Goal: Task Accomplishment & Management: Manage account settings

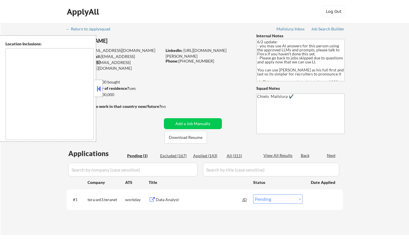
select select ""pending""
type textarea "Toronto, Ontario Mississauga, Ontario Brampton, Ontario Markham, Ontario Vaugha…"
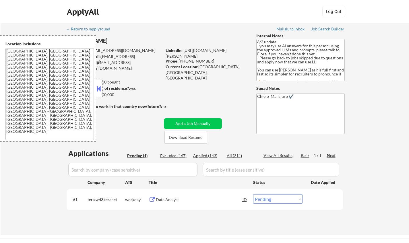
click at [98, 91] on button at bounding box center [99, 88] width 6 height 9
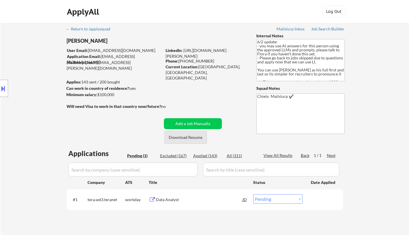
click at [190, 138] on button "Download Resume" at bounding box center [185, 137] width 42 height 13
click at [172, 202] on div "Data Analyst" at bounding box center [199, 200] width 87 height 6
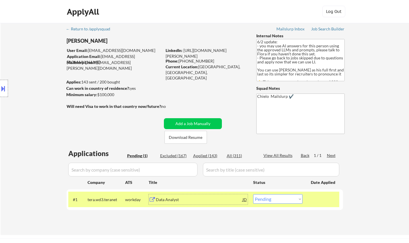
click at [291, 195] on select "Choose an option... Pending Applied Excluded (Questions) Excluded (Expired) Exc…" at bounding box center [277, 198] width 49 height 9
select select ""applied""
click at [253, 194] on select "Choose an option... Pending Applied Excluded (Questions) Excluded (Expired) Exc…" at bounding box center [277, 198] width 49 height 9
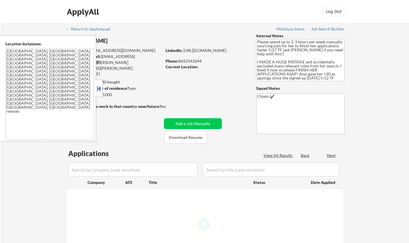
select select ""pending""
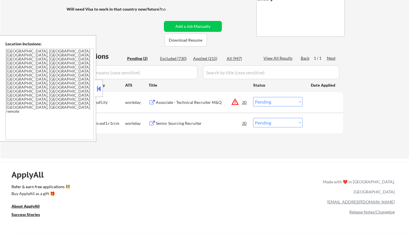
scroll to position [115, 0]
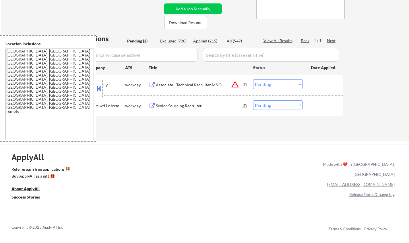
click at [98, 87] on button at bounding box center [99, 88] width 6 height 9
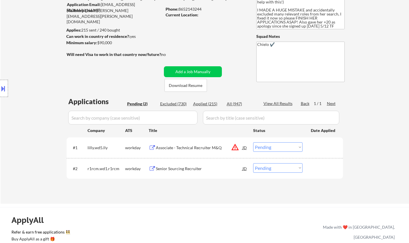
scroll to position [57, 0]
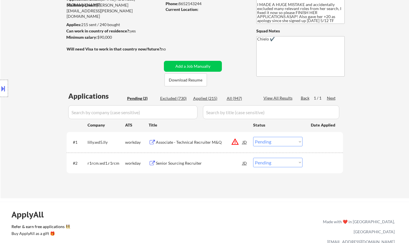
click at [184, 162] on div "Senior Sourcing Recruiter" at bounding box center [199, 163] width 87 height 6
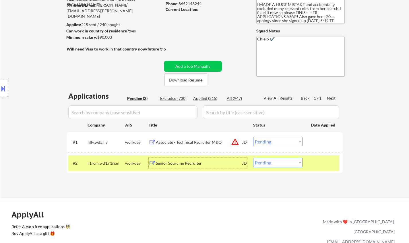
click at [273, 162] on select "Choose an option... Pending Applied Excluded (Questions) Excluded (Expired) Exc…" at bounding box center [277, 162] width 49 height 9
select select ""applied""
click at [253, 158] on select "Choose an option... Pending Applied Excluded (Questions) Excluded (Expired) Exc…" at bounding box center [277, 162] width 49 height 9
click at [0, 88] on button at bounding box center [3, 88] width 6 height 9
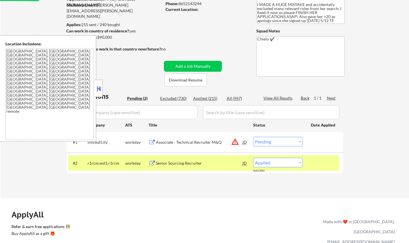
click at [247, 143] on div "JD" at bounding box center [245, 142] width 6 height 10
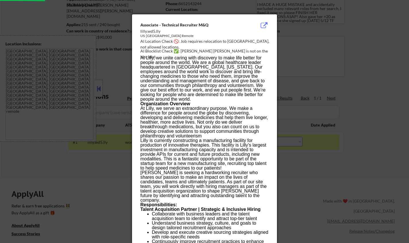
click at [340, 180] on div at bounding box center [204, 121] width 409 height 243
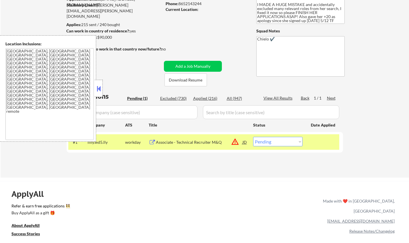
click at [245, 142] on div "JD" at bounding box center [245, 142] width 6 height 10
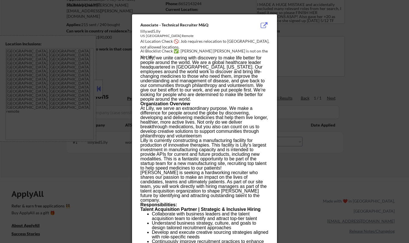
click at [324, 169] on div at bounding box center [204, 121] width 409 height 243
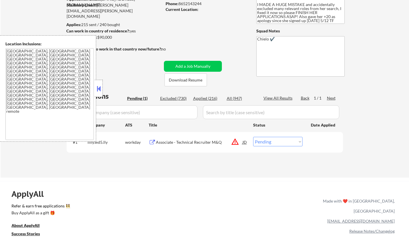
click at [289, 138] on select "Choose an option... Pending Applied Excluded (Questions) Excluded (Expired) Exc…" at bounding box center [277, 141] width 49 height 9
select select ""excluded__location_""
click at [253, 137] on select "Choose an option... Pending Applied Excluded (Questions) Excluded (Expired) Exc…" at bounding box center [277, 141] width 49 height 9
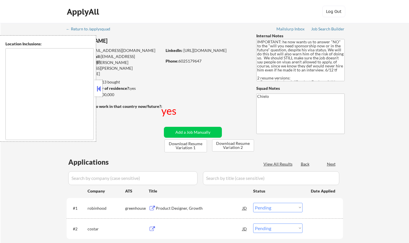
select select ""pending""
type textarea "country:[GEOGRAPHIC_DATA]"
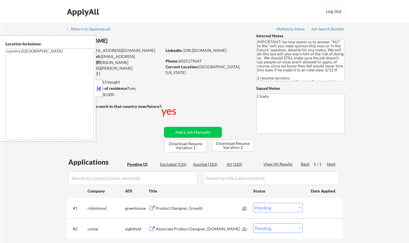
scroll to position [86, 0]
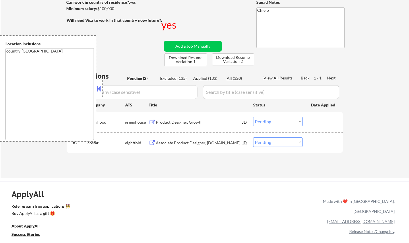
click at [98, 90] on button at bounding box center [99, 88] width 6 height 9
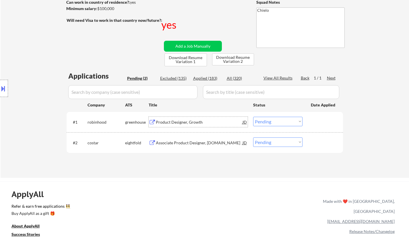
click at [172, 123] on div "Product Designer, Growth" at bounding box center [199, 122] width 87 height 6
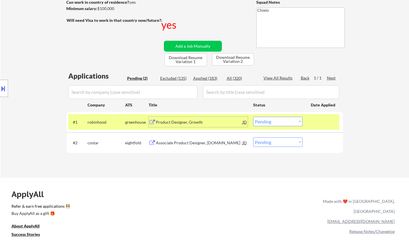
click at [1, 87] on button at bounding box center [3, 88] width 6 height 9
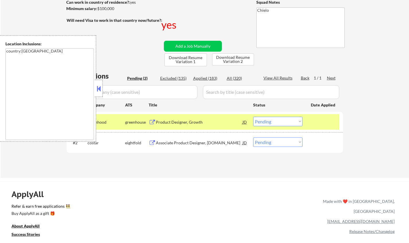
click at [100, 88] on button at bounding box center [99, 88] width 6 height 9
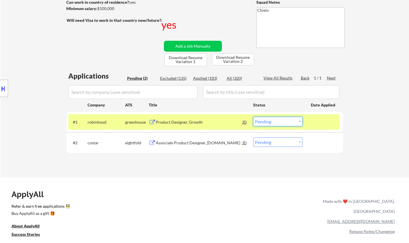
click at [290, 118] on select "Choose an option... Pending Applied Excluded (Questions) Excluded (Expired) Exc…" at bounding box center [277, 121] width 49 height 9
click at [253, 117] on select "Choose an option... Pending Applied Excluded (Questions) Excluded (Expired) Exc…" at bounding box center [277, 121] width 49 height 9
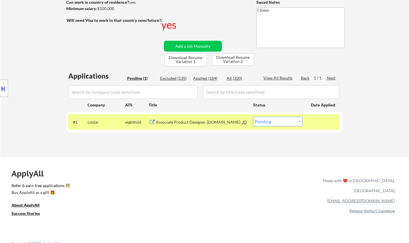
click at [195, 123] on div "Associate Product Designer, Apartments.com" at bounding box center [199, 122] width 87 height 6
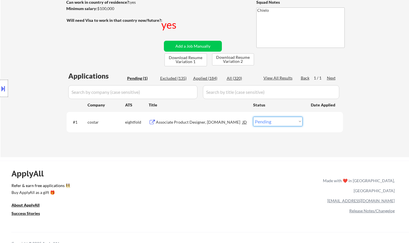
click at [286, 120] on select "Choose an option... Pending Applied Excluded (Questions) Excluded (Expired) Exc…" at bounding box center [277, 121] width 49 height 9
select select ""excluded__other_""
click at [253, 117] on select "Choose an option... Pending Applied Excluded (Questions) Excluded (Expired) Exc…" at bounding box center [277, 121] width 49 height 9
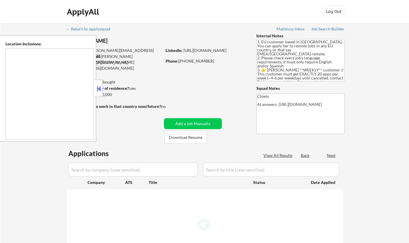
type textarea "remote"
select select ""pending""
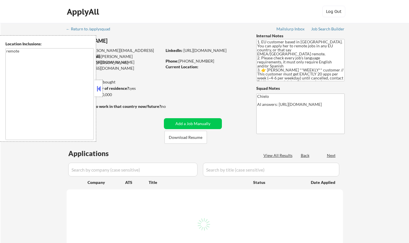
select select ""pending""
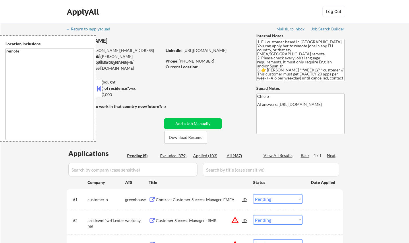
click at [100, 87] on button at bounding box center [99, 88] width 6 height 9
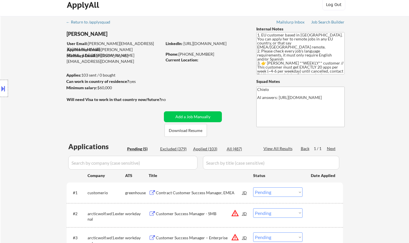
scroll to position [57, 0]
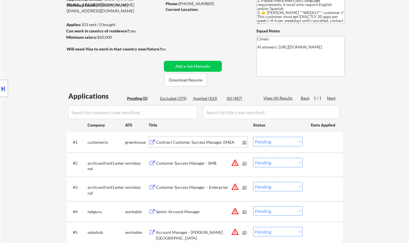
click at [188, 142] on div "Contract Customer Success Manager, EMEA" at bounding box center [199, 142] width 87 height 6
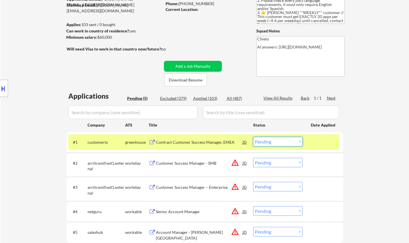
click at [266, 139] on select "Choose an option... Pending Applied Excluded (Questions) Excluded (Expired) Exc…" at bounding box center [277, 141] width 49 height 9
click at [253, 137] on select "Choose an option... Pending Applied Excluded (Questions) Excluded (Expired) Exc…" at bounding box center [277, 141] width 49 height 9
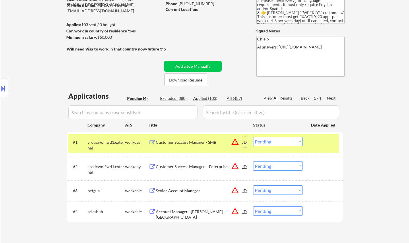
click at [242, 143] on div "JD" at bounding box center [245, 142] width 6 height 10
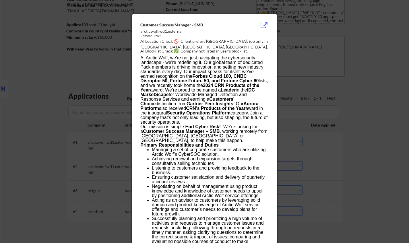
click at [342, 166] on div at bounding box center [204, 121] width 409 height 243
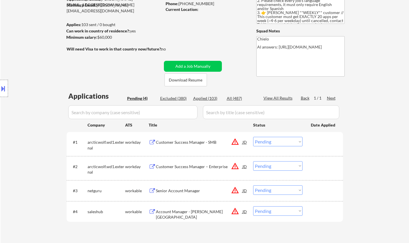
click at [176, 140] on div "Customer Success Manager - SMB" at bounding box center [199, 142] width 87 height 6
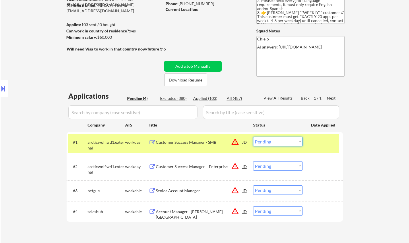
drag, startPoint x: 281, startPoint y: 137, endPoint x: 283, endPoint y: 140, distance: 3.7
click at [281, 137] on select "Choose an option... Pending Applied Excluded (Questions) Excluded (Expired) Exc…" at bounding box center [277, 141] width 49 height 9
click at [253, 137] on select "Choose an option... Pending Applied Excluded (Questions) Excluded (Expired) Exc…" at bounding box center [277, 141] width 49 height 9
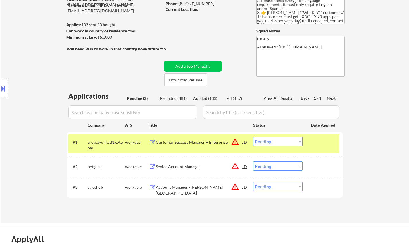
click at [192, 141] on div "Customer Success Manager – Enterprise" at bounding box center [199, 142] width 87 height 6
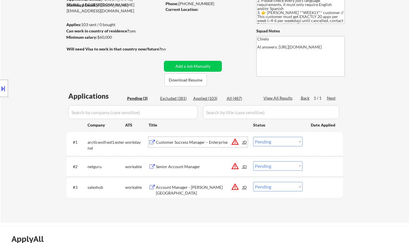
drag, startPoint x: 270, startPoint y: 144, endPoint x: 273, endPoint y: 146, distance: 3.7
click at [270, 144] on select "Choose an option... Pending Applied Excluded (Questions) Excluded (Expired) Exc…" at bounding box center [277, 141] width 49 height 9
click at [253, 137] on select "Choose an option... Pending Applied Excluded (Questions) Excluded (Expired) Exc…" at bounding box center [277, 141] width 49 height 9
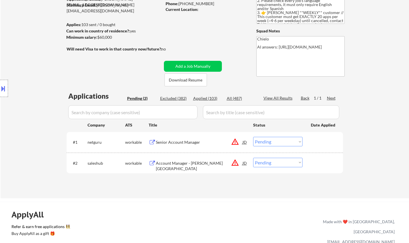
click at [172, 142] on div "Senior Account Manager" at bounding box center [199, 142] width 87 height 6
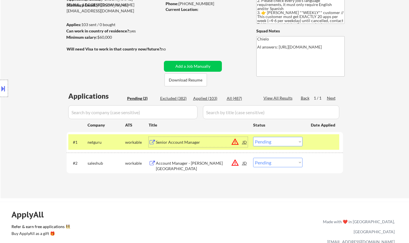
click at [280, 145] on select "Choose an option... Pending Applied Excluded (Questions) Excluded (Expired) Exc…" at bounding box center [277, 141] width 49 height 9
click at [253, 137] on select "Choose an option... Pending Applied Excluded (Questions) Excluded (Expired) Exc…" at bounding box center [277, 141] width 49 height 9
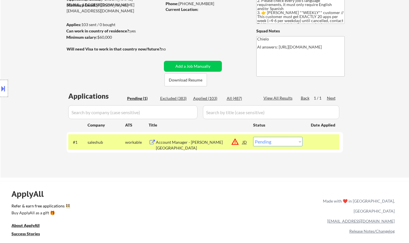
click at [202, 141] on div "Account Manager - Lykke Kaffegårdar" at bounding box center [199, 144] width 87 height 11
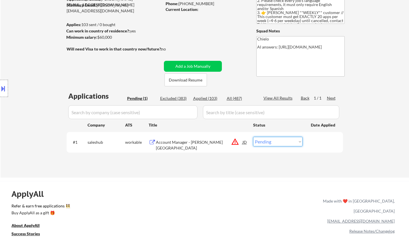
click at [275, 140] on select "Choose an option... Pending Applied Excluded (Questions) Excluded (Expired) Exc…" at bounding box center [277, 141] width 49 height 9
select select ""excluded__location_""
click at [253, 137] on select "Choose an option... Pending Applied Excluded (Questions) Excluded (Expired) Exc…" at bounding box center [277, 141] width 49 height 9
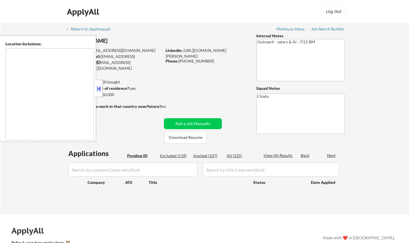
type textarea "remote"
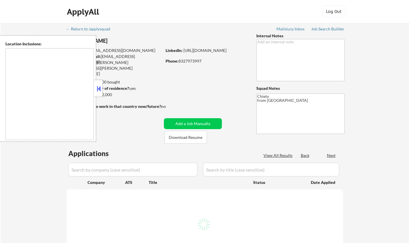
select select ""pending""
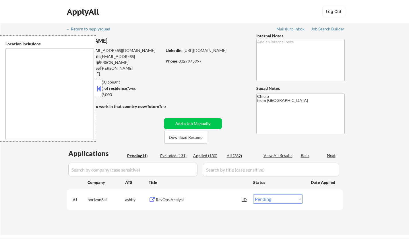
type textarea "[GEOGRAPHIC_DATA], [GEOGRAPHIC_DATA] [GEOGRAPHIC_DATA], [GEOGRAPHIC_DATA] [GEOG…"
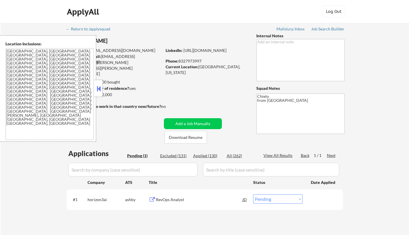
click at [96, 88] on button at bounding box center [99, 88] width 6 height 9
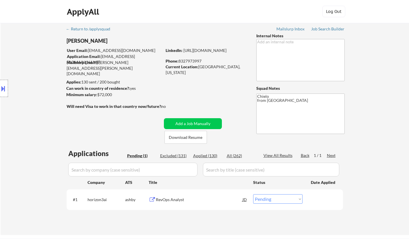
click at [166, 200] on div "RevOps Analyst" at bounding box center [199, 200] width 87 height 6
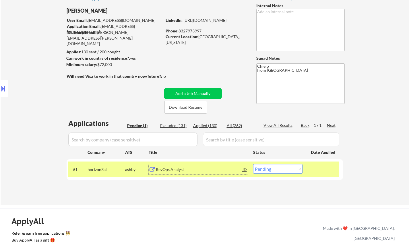
scroll to position [57, 0]
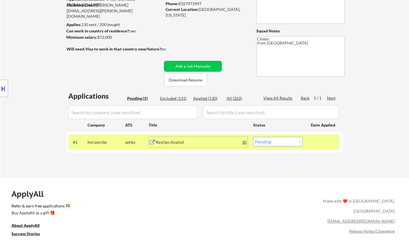
click at [301, 140] on select "Choose an option... Pending Applied Excluded (Questions) Excluded (Expired) Exc…" at bounding box center [277, 141] width 49 height 9
select select ""applied""
click at [253, 137] on select "Choose an option... Pending Applied Excluded (Questions) Excluded (Expired) Exc…" at bounding box center [277, 141] width 49 height 9
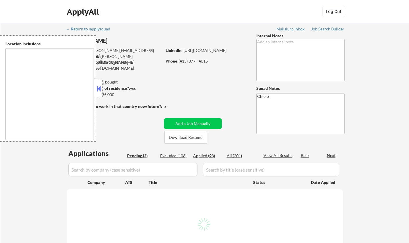
select select ""pending""
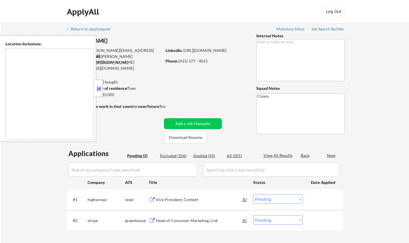
type textarea "San Francisco, CA Daly City, CA South San Francisco, CA Brisbane, CA Colma, CA …"
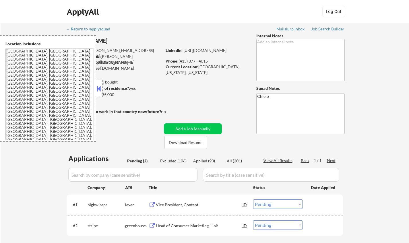
click at [101, 87] on button at bounding box center [99, 88] width 6 height 9
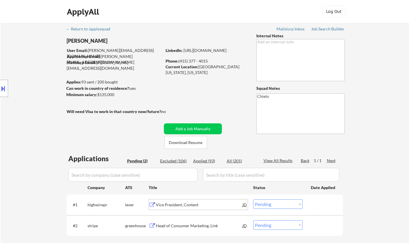
click at [185, 204] on div "Vice President, Content" at bounding box center [199, 205] width 87 height 6
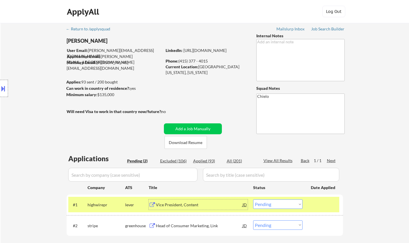
click at [245, 206] on div "JD" at bounding box center [245, 204] width 6 height 10
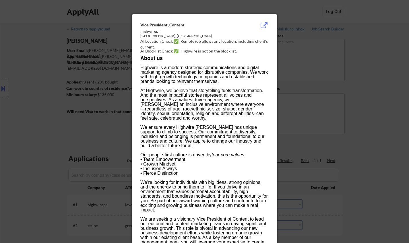
click at [355, 205] on div at bounding box center [204, 121] width 409 height 243
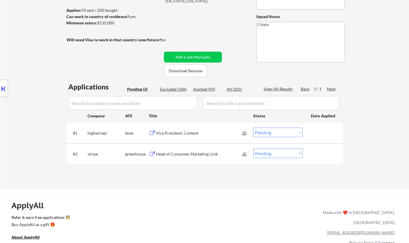
scroll to position [86, 0]
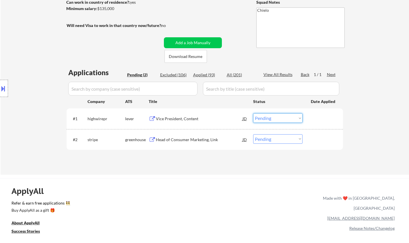
click at [286, 115] on select "Choose an option... Pending Applied Excluded (Questions) Excluded (Expired) Exc…" at bounding box center [277, 117] width 49 height 9
click at [253, 113] on select "Choose an option... Pending Applied Excluded (Questions) Excluded (Expired) Exc…" at bounding box center [277, 117] width 49 height 9
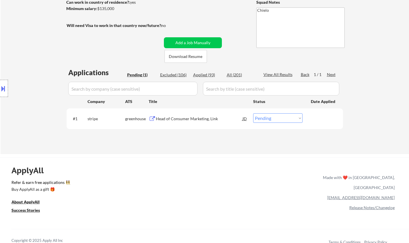
click at [192, 118] on div "Head of Consumer Marketing, Link" at bounding box center [199, 119] width 87 height 6
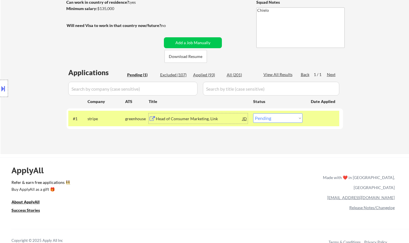
click at [269, 120] on select "Choose an option... Pending Applied Excluded (Questions) Excluded (Expired) Exc…" at bounding box center [277, 117] width 49 height 9
select select ""applied""
click at [253, 113] on select "Choose an option... Pending Applied Excluded (Questions) Excluded (Expired) Exc…" at bounding box center [277, 117] width 49 height 9
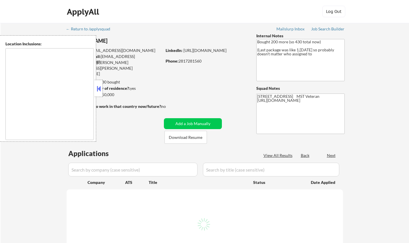
select select ""pending""
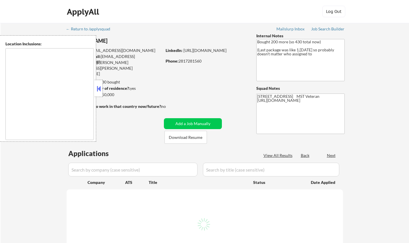
select select ""pending""
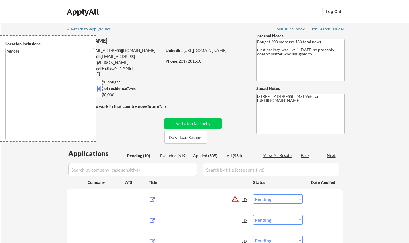
type textarea "remote"
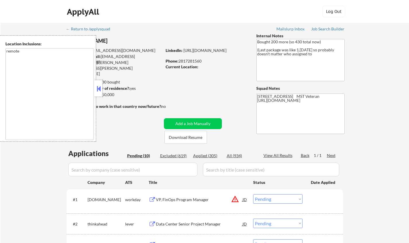
click at [99, 85] on button at bounding box center [99, 88] width 6 height 9
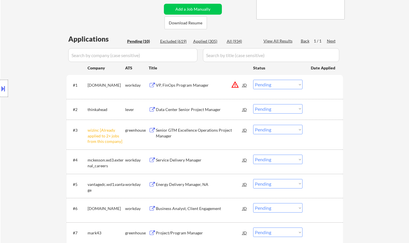
scroll to position [115, 0]
click at [277, 130] on select "Choose an option... Pending Applied Excluded (Questions) Excluded (Expired) Exc…" at bounding box center [277, 129] width 49 height 9
click at [253, 125] on select "Choose an option... Pending Applied Excluded (Questions) Excluded (Expired) Exc…" at bounding box center [277, 129] width 49 height 9
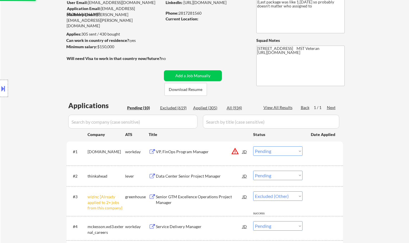
scroll to position [29, 0]
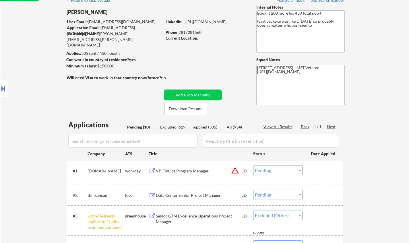
select select ""pending""
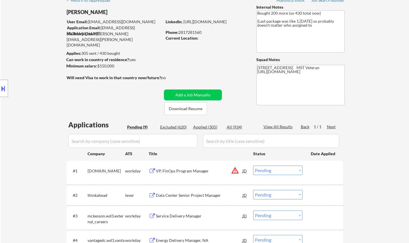
scroll to position [86, 0]
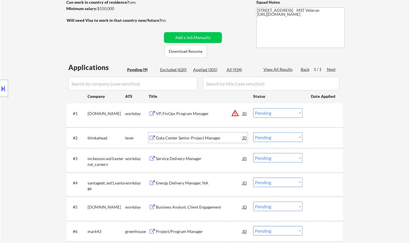
click at [188, 135] on div "Data Center Senior Project Manager" at bounding box center [199, 138] width 87 height 10
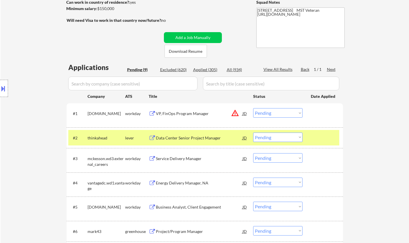
click at [1, 84] on button at bounding box center [3, 88] width 6 height 9
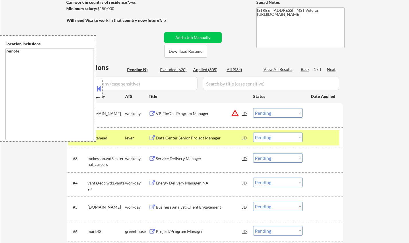
drag, startPoint x: 100, startPoint y: 90, endPoint x: 117, endPoint y: 0, distance: 90.8
click at [100, 85] on button at bounding box center [99, 88] width 6 height 9
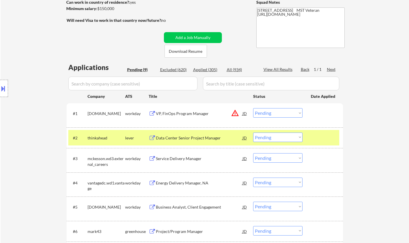
drag, startPoint x: 294, startPoint y: 135, endPoint x: 294, endPoint y: 141, distance: 6.3
click at [294, 135] on select "Choose an option... Pending Applied Excluded (Questions) Excluded (Expired) Exc…" at bounding box center [277, 137] width 49 height 9
click at [253, 133] on select "Choose an option... Pending Applied Excluded (Questions) Excluded (Expired) Exc…" at bounding box center [277, 137] width 49 height 9
select select ""pending""
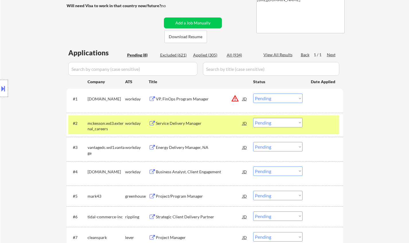
scroll to position [115, 0]
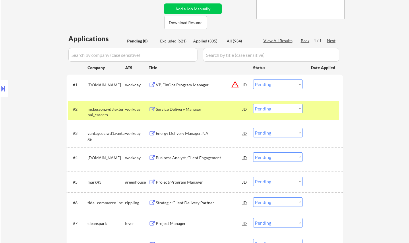
click at [184, 180] on div "Project/Program Manager" at bounding box center [199, 182] width 87 height 6
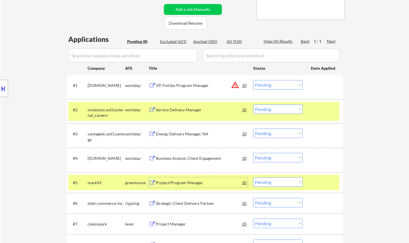
scroll to position [143, 0]
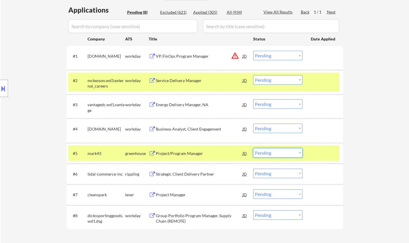
click at [279, 153] on select "Choose an option... Pending Applied Excluded (Questions) Excluded (Expired) Exc…" at bounding box center [277, 152] width 49 height 9
click at [253, 148] on select "Choose an option... Pending Applied Excluded (Questions) Excluded (Expired) Exc…" at bounding box center [277, 152] width 49 height 9
select select ""pending""
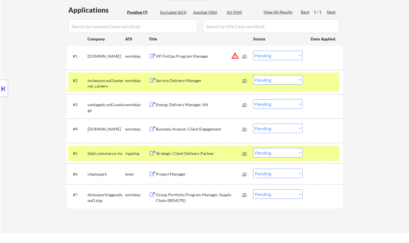
scroll to position [172, 0]
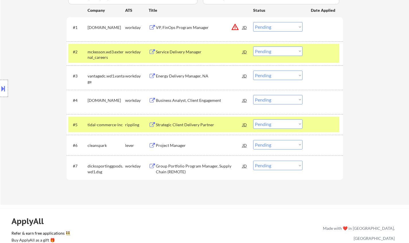
click at [172, 145] on div "Project Manager" at bounding box center [199, 146] width 87 height 6
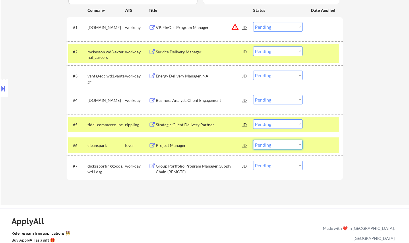
drag, startPoint x: 274, startPoint y: 144, endPoint x: 275, endPoint y: 147, distance: 3.0
click at [274, 144] on select "Choose an option... Pending Applied Excluded (Questions) Excluded (Expired) Exc…" at bounding box center [277, 144] width 49 height 9
click at [253, 140] on select "Choose an option... Pending Applied Excluded (Questions) Excluded (Expired) Exc…" at bounding box center [277, 144] width 49 height 9
select select ""pending""
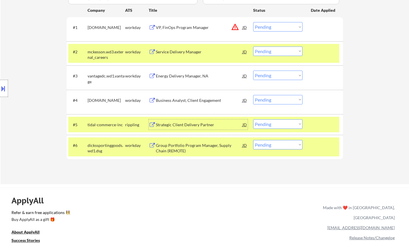
click at [178, 127] on div "Strategic Client Delivery Partner" at bounding box center [199, 125] width 87 height 6
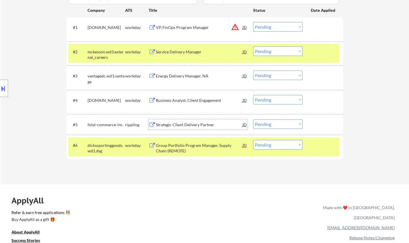
click at [277, 122] on select "Choose an option... Pending Applied Excluded (Questions) Excluded (Expired) Exc…" at bounding box center [277, 123] width 49 height 9
click at [253, 119] on select "Choose an option... Pending Applied Excluded (Questions) Excluded (Expired) Exc…" at bounding box center [277, 123] width 49 height 9
select select ""pending""
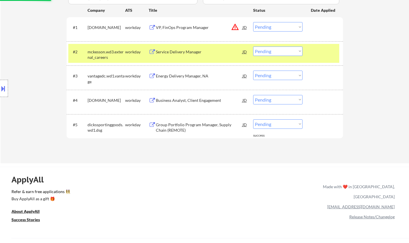
scroll to position [86, 0]
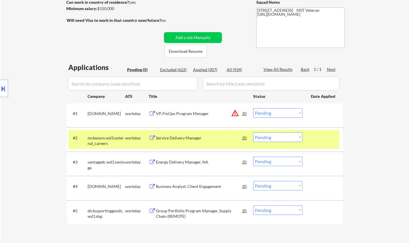
click at [179, 139] on div "Service Delivery Manager" at bounding box center [199, 138] width 87 height 6
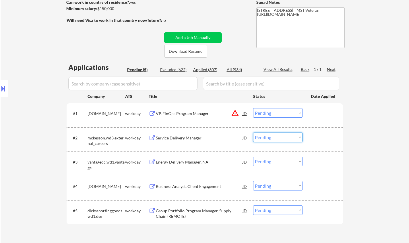
drag, startPoint x: 276, startPoint y: 136, endPoint x: 277, endPoint y: 139, distance: 3.7
click at [276, 136] on select "Choose an option... Pending Applied Excluded (Questions) Excluded (Expired) Exc…" at bounding box center [277, 137] width 49 height 9
click at [253, 133] on select "Choose an option... Pending Applied Excluded (Questions) Excluded (Expired) Exc…" at bounding box center [277, 137] width 49 height 9
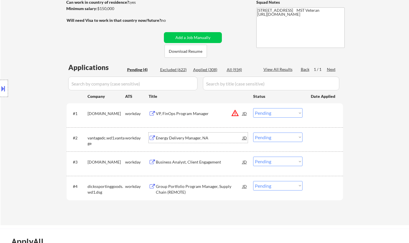
click at [197, 140] on div "Energy Delivery Manager, NA" at bounding box center [199, 138] width 87 height 6
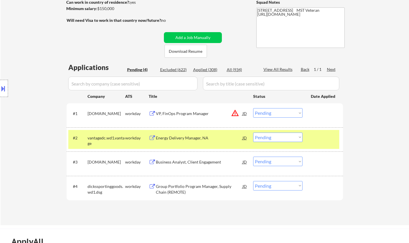
click at [0, 88] on button at bounding box center [3, 88] width 6 height 9
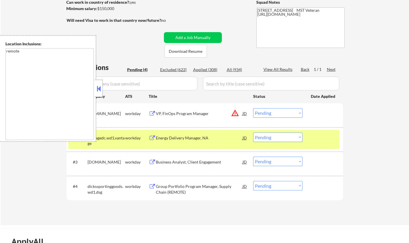
click at [96, 89] on button at bounding box center [99, 88] width 6 height 9
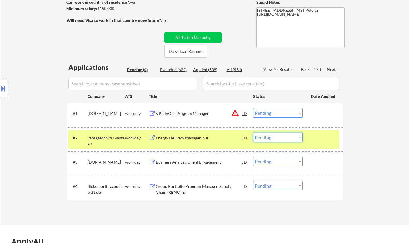
click at [281, 135] on select "Choose an option... Pending Applied Excluded (Questions) Excluded (Expired) Exc…" at bounding box center [277, 137] width 49 height 9
click at [253, 133] on select "Choose an option... Pending Applied Excluded (Questions) Excluded (Expired) Exc…" at bounding box center [277, 137] width 49 height 9
click at [245, 114] on div "JD" at bounding box center [245, 113] width 6 height 10
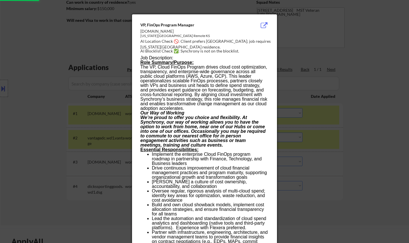
select select ""pending""
click at [355, 132] on div at bounding box center [204, 121] width 409 height 243
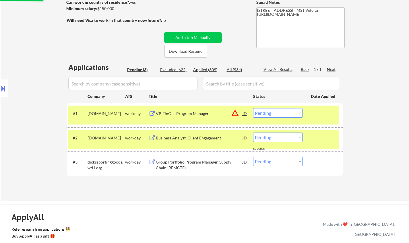
drag, startPoint x: 287, startPoint y: 113, endPoint x: 289, endPoint y: 116, distance: 3.1
click at [287, 113] on select "Choose an option... Pending Applied Excluded (Questions) Excluded (Expired) Exc…" at bounding box center [277, 112] width 49 height 9
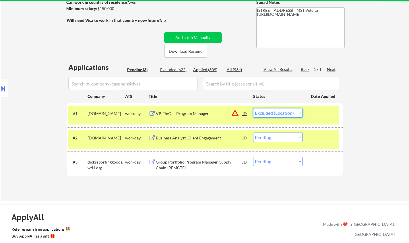
click at [253, 108] on select "Choose an option... Pending Applied Excluded (Questions) Excluded (Expired) Exc…" at bounding box center [277, 112] width 49 height 9
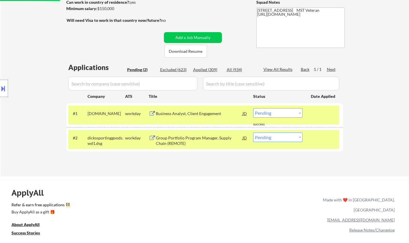
scroll to position [143, 0]
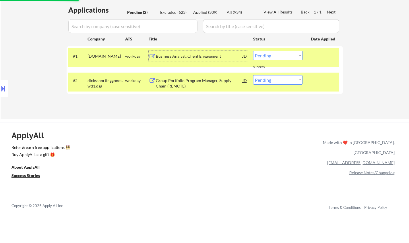
click at [190, 52] on div "Business Analyst, Client Engagement" at bounding box center [199, 56] width 87 height 10
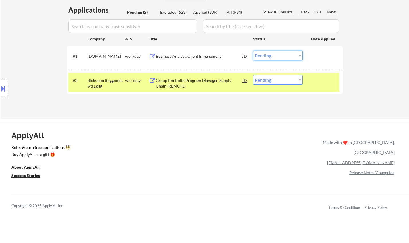
click at [294, 57] on select "Choose an option... Pending Applied Excluded (Questions) Excluded (Expired) Exc…" at bounding box center [277, 55] width 49 height 9
click at [253, 51] on select "Choose an option... Pending Applied Excluded (Questions) Excluded (Expired) Exc…" at bounding box center [277, 55] width 49 height 9
select select ""pending""
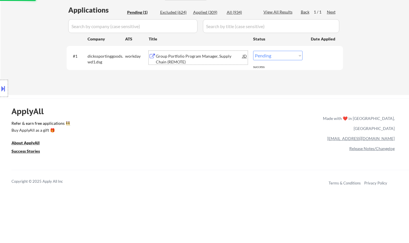
click at [187, 55] on div "Group Portfolio Program Manager, Supply Chain (REMOTE)" at bounding box center [199, 58] width 87 height 11
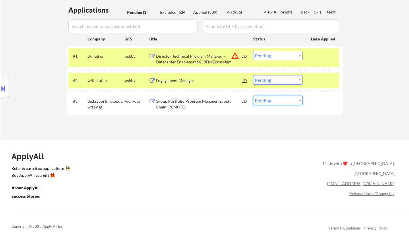
click at [276, 101] on select "Choose an option... Pending Applied Excluded (Questions) Excluded (Expired) Exc…" at bounding box center [277, 100] width 49 height 9
select select ""applied""
click at [253, 96] on select "Choose an option... Pending Applied Excluded (Questions) Excluded (Expired) Exc…" at bounding box center [277, 100] width 49 height 9
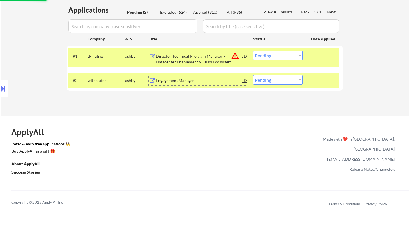
click at [175, 80] on div "Engagement Manager" at bounding box center [199, 81] width 87 height 6
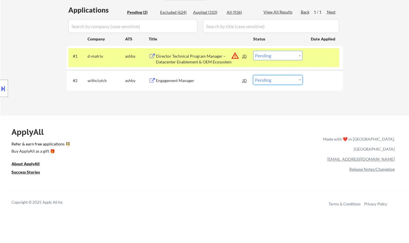
click at [274, 80] on select "Choose an option... Pending Applied Excluded (Questions) Excluded (Expired) Exc…" at bounding box center [277, 79] width 49 height 9
select select ""applied""
click at [253, 75] on select "Choose an option... Pending Applied Excluded (Questions) Excluded (Expired) Exc…" at bounding box center [277, 79] width 49 height 9
click at [1, 86] on button at bounding box center [3, 88] width 6 height 9
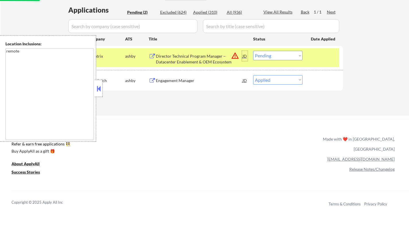
click at [246, 56] on div "JD" at bounding box center [245, 56] width 6 height 10
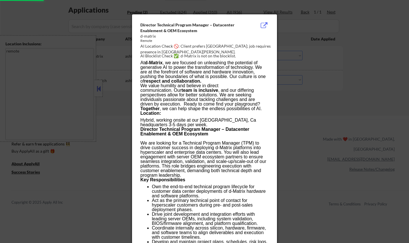
click at [339, 108] on div at bounding box center [204, 121] width 409 height 243
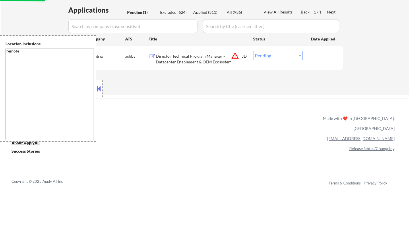
click at [250, 56] on div "#1 d-matrix [PERSON_NAME] Director Technical Program Manager – Datacenter Enabl…" at bounding box center [203, 57] width 271 height 19
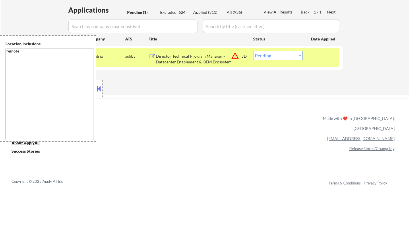
click at [244, 56] on div "JD" at bounding box center [245, 56] width 6 height 10
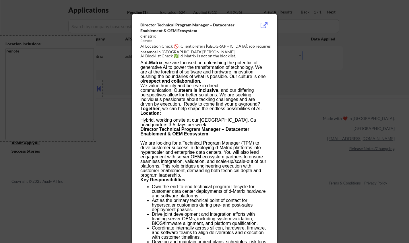
click at [300, 86] on div at bounding box center [204, 121] width 409 height 243
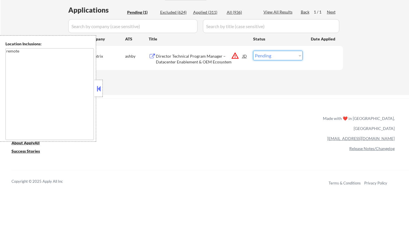
drag, startPoint x: 286, startPoint y: 55, endPoint x: 287, endPoint y: 60, distance: 5.1
click at [286, 55] on select "Choose an option... Pending Applied Excluded (Questions) Excluded (Expired) Exc…" at bounding box center [277, 55] width 49 height 9
select select ""excluded__location_""
click at [253, 51] on select "Choose an option... Pending Applied Excluded (Questions) Excluded (Expired) Exc…" at bounding box center [277, 55] width 49 height 9
